Goal: Information Seeking & Learning: Learn about a topic

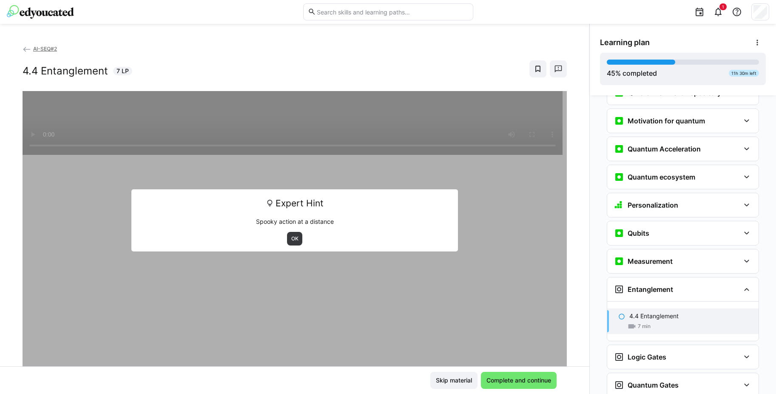
scroll to position [886, 0]
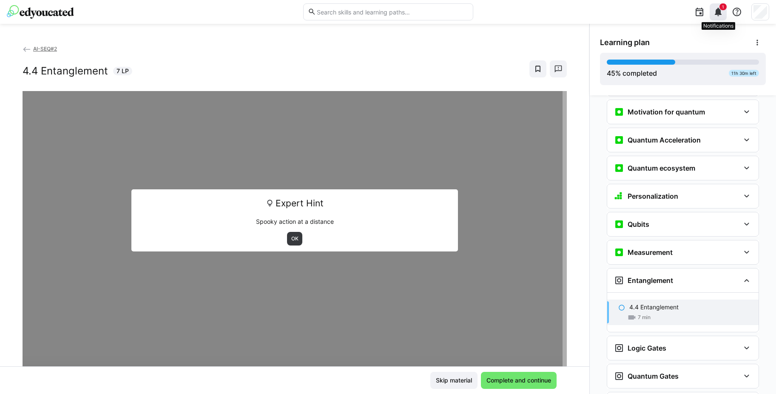
click at [718, 12] on eds-icon at bounding box center [718, 12] width 10 height 10
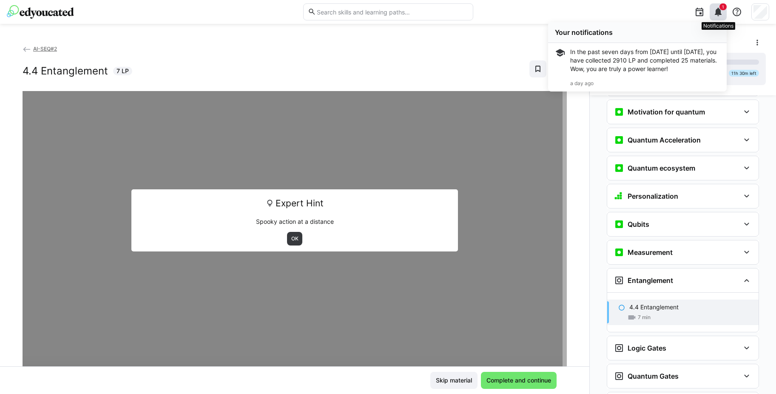
click at [714, 20] on div "1" at bounding box center [718, 11] width 17 height 17
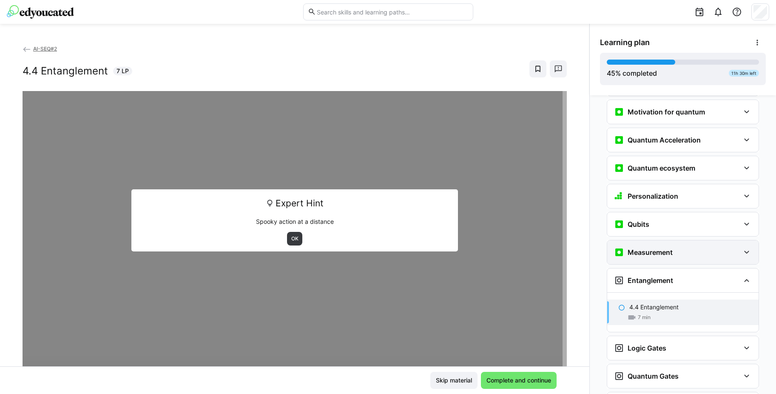
click at [672, 247] on div "Measurement" at bounding box center [677, 252] width 126 height 10
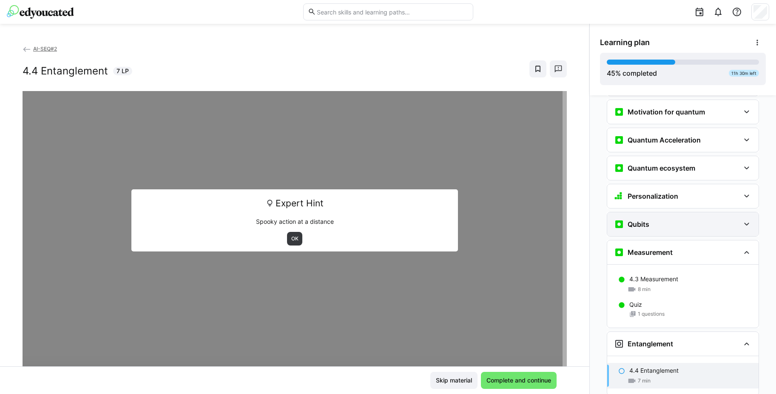
click at [676, 212] on div "Qubits" at bounding box center [682, 224] width 151 height 24
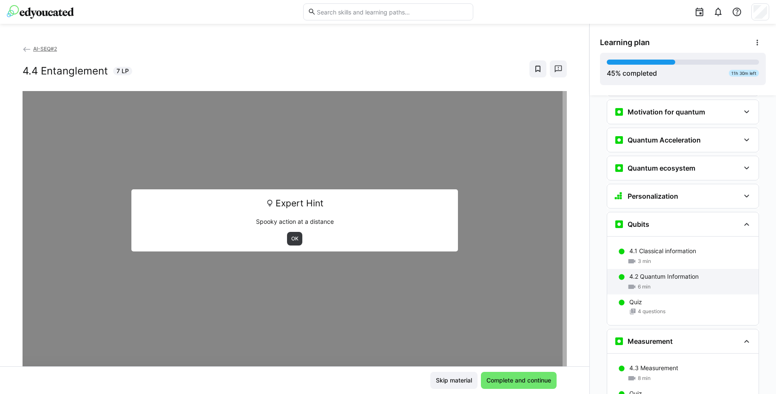
click at [672, 272] on p "4.2 Quantum Information" at bounding box center [664, 276] width 69 height 9
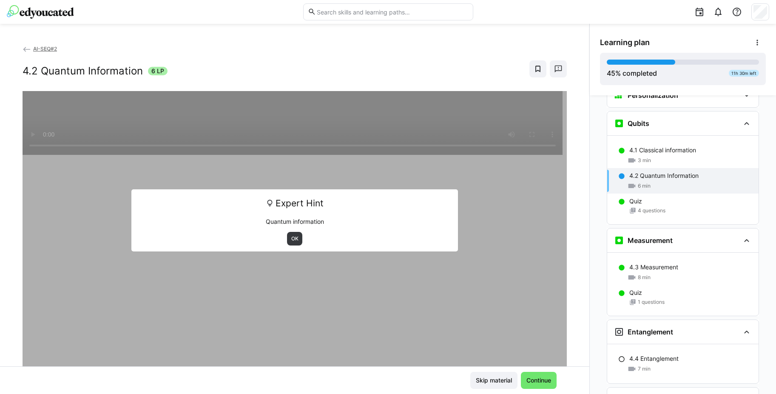
scroll to position [989, 0]
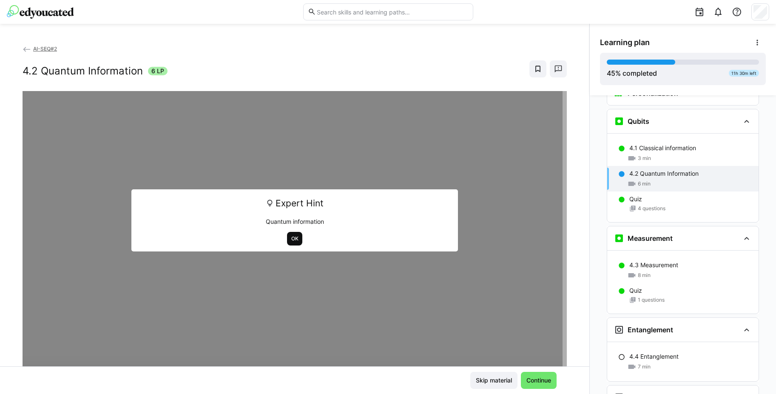
click at [296, 239] on span "OK" at bounding box center [295, 239] width 16 height 14
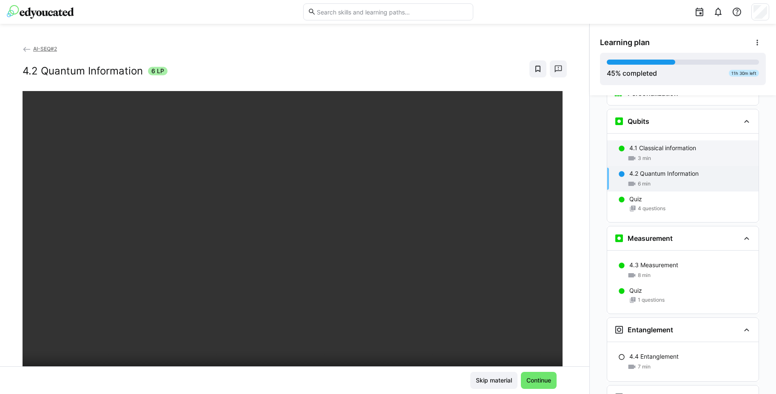
click at [672, 144] on p "4.1 Classical information" at bounding box center [663, 148] width 67 height 9
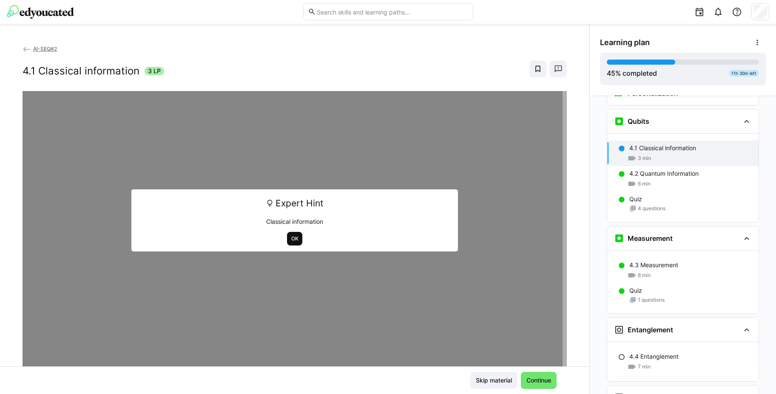
click at [292, 236] on span "OK" at bounding box center [295, 238] width 9 height 7
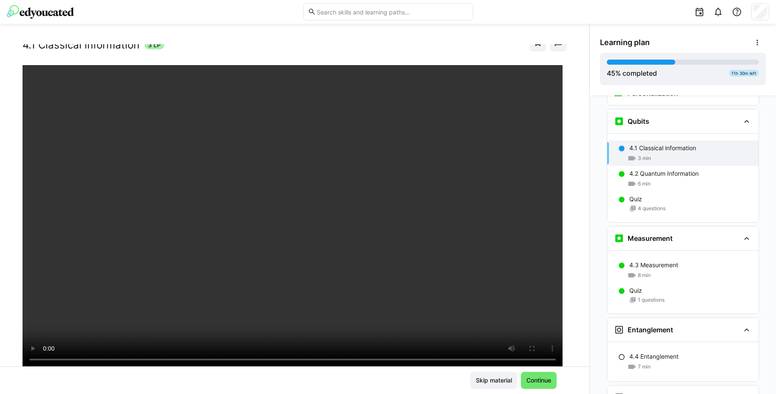
scroll to position [26, 0]
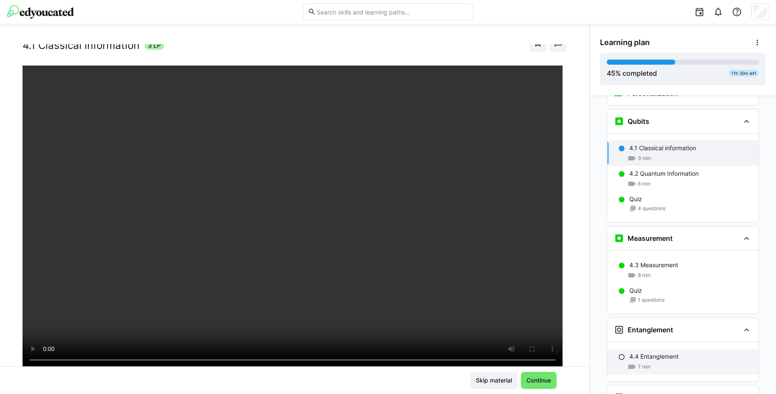
click at [669, 349] on div "4.4 Entanglement 7 min" at bounding box center [682, 362] width 151 height 26
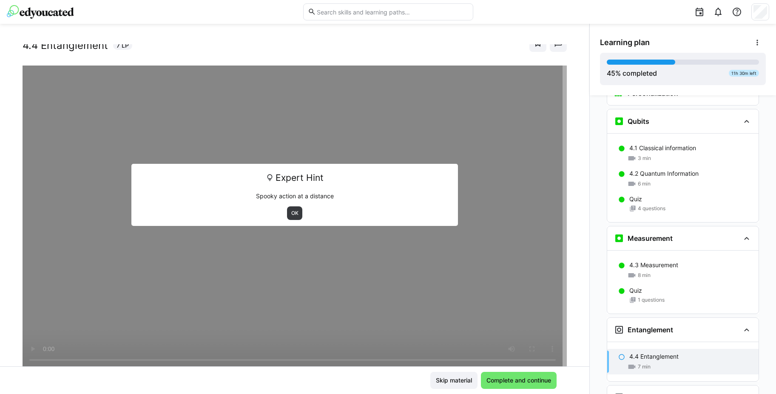
scroll to position [1073, 0]
